Goal: Information Seeking & Learning: Check status

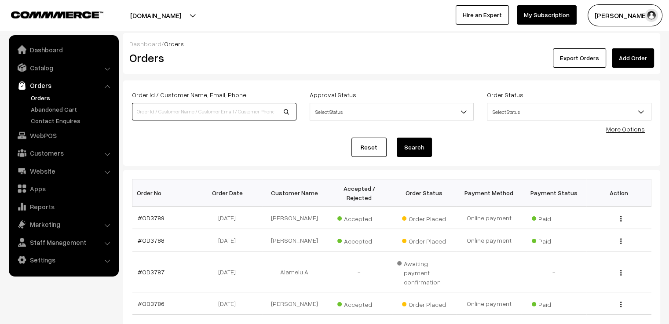
click at [213, 112] on input at bounding box center [214, 112] width 164 height 18
type input "od3769"
click at [397, 138] on button "Search" at bounding box center [414, 147] width 35 height 19
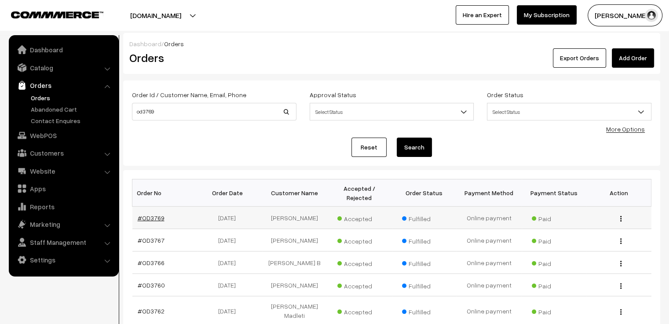
click at [161, 214] on link "#OD3769" at bounding box center [151, 217] width 27 height 7
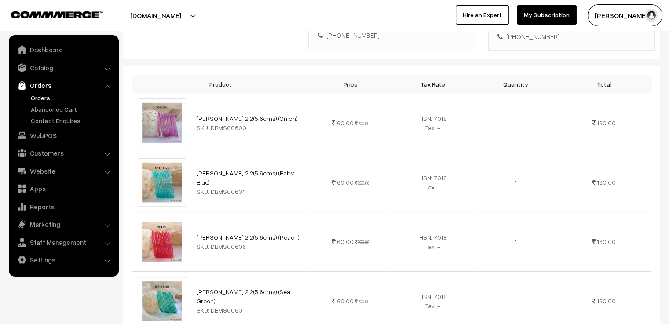
scroll to position [176, 0]
